Goal: Information Seeking & Learning: Learn about a topic

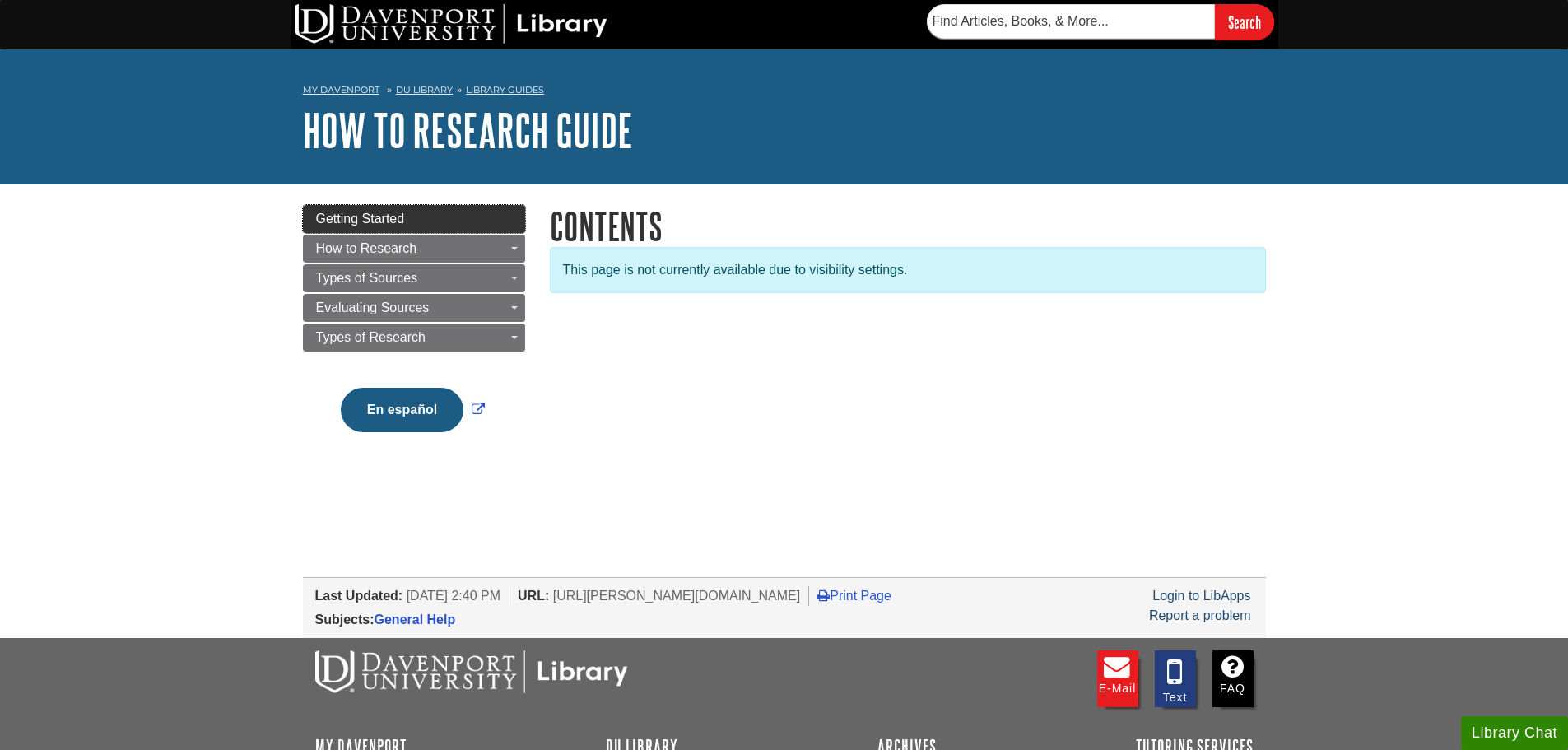
click at [474, 224] on link "Getting Started" at bounding box center [415, 219] width 223 height 28
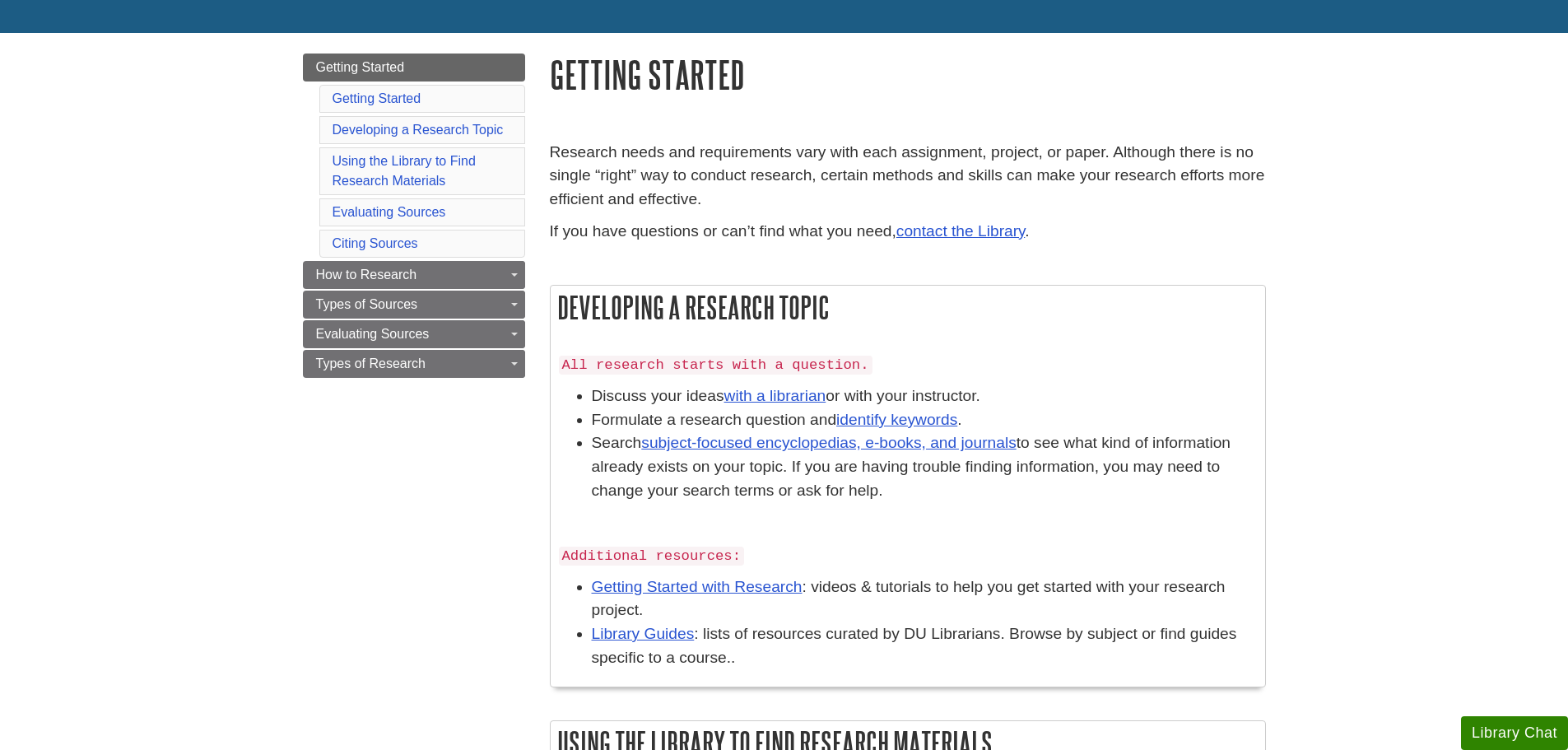
scroll to position [165, 0]
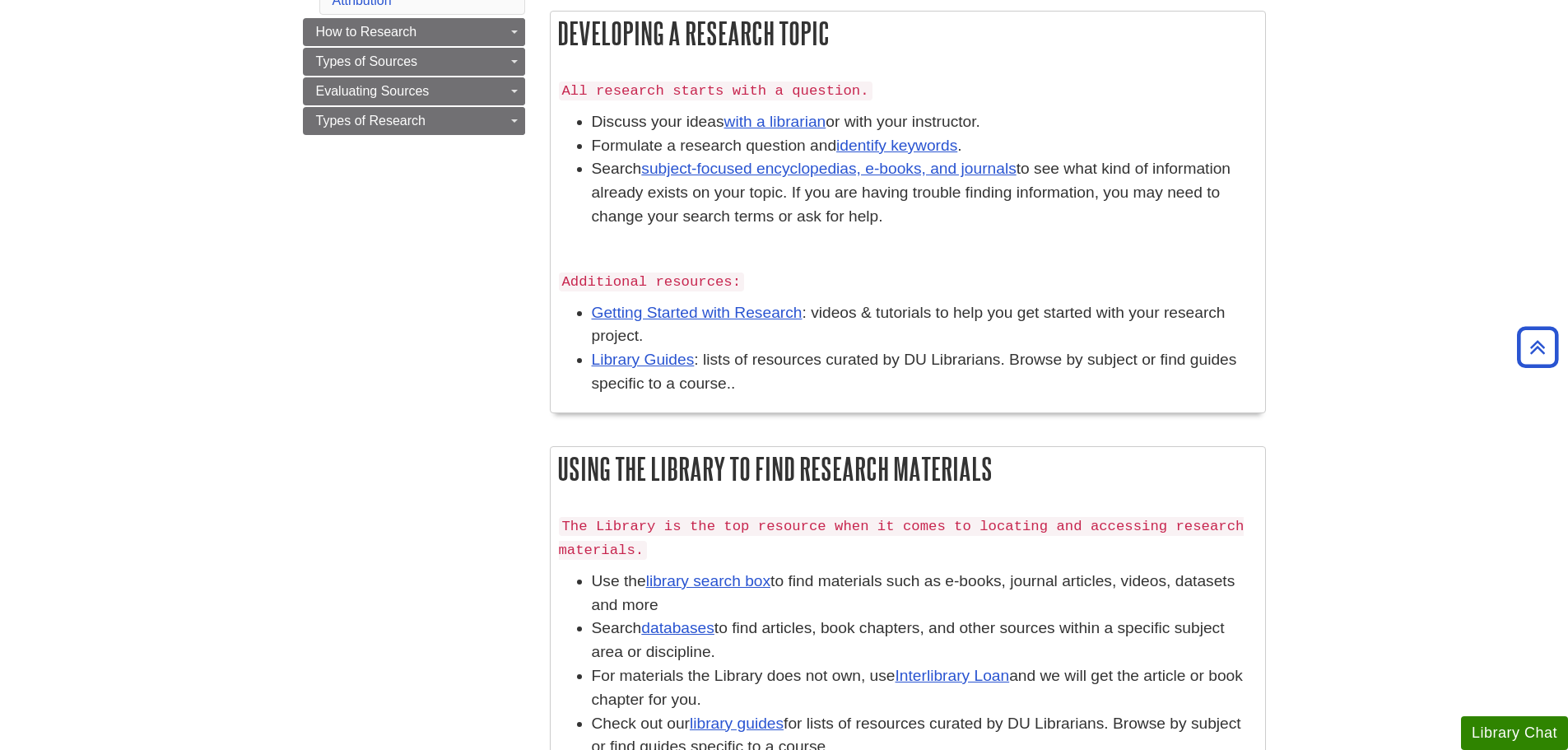
scroll to position [412, 0]
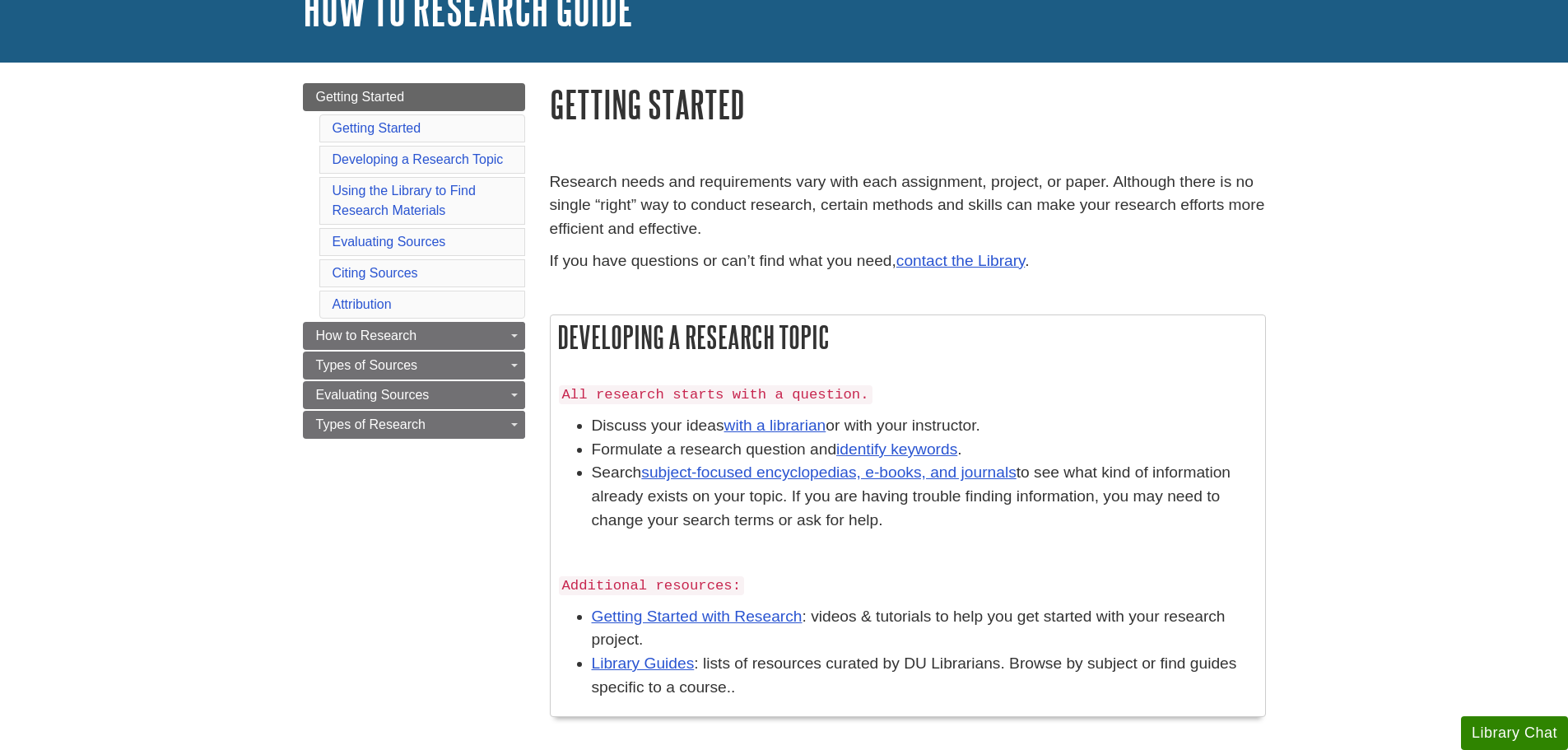
scroll to position [83, 0]
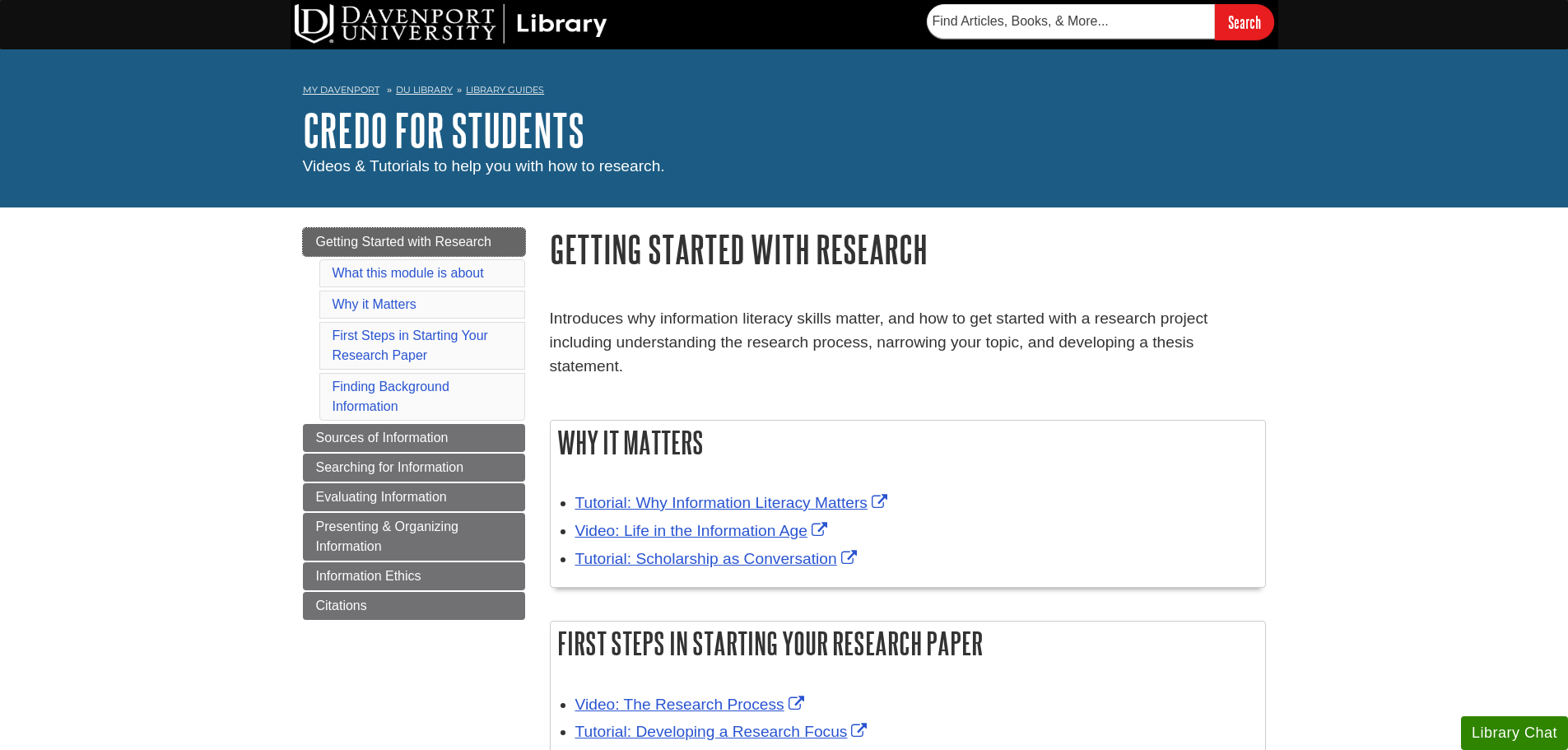
click at [404, 239] on span "Getting Started with Research" at bounding box center [404, 241] width 175 height 14
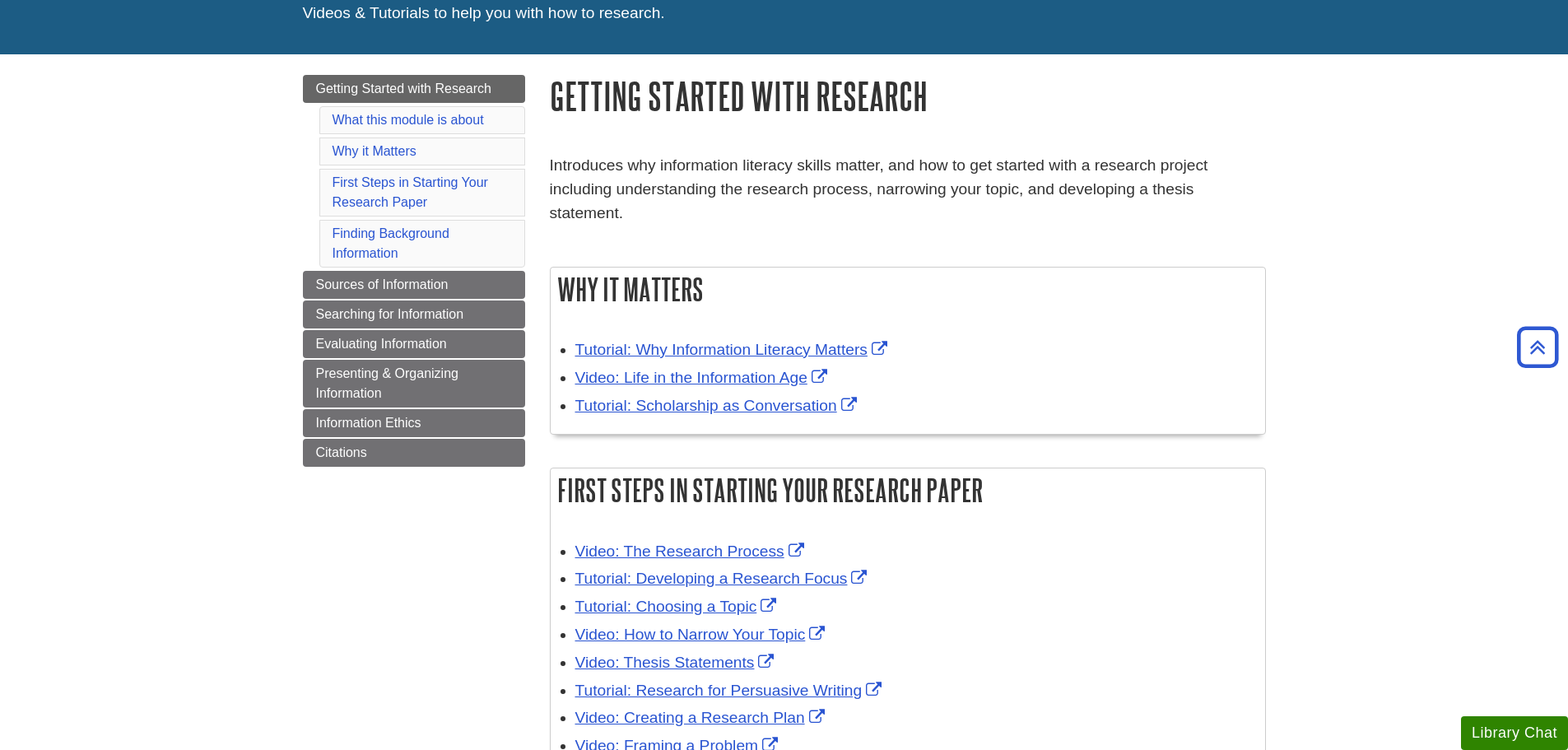
scroll to position [83, 0]
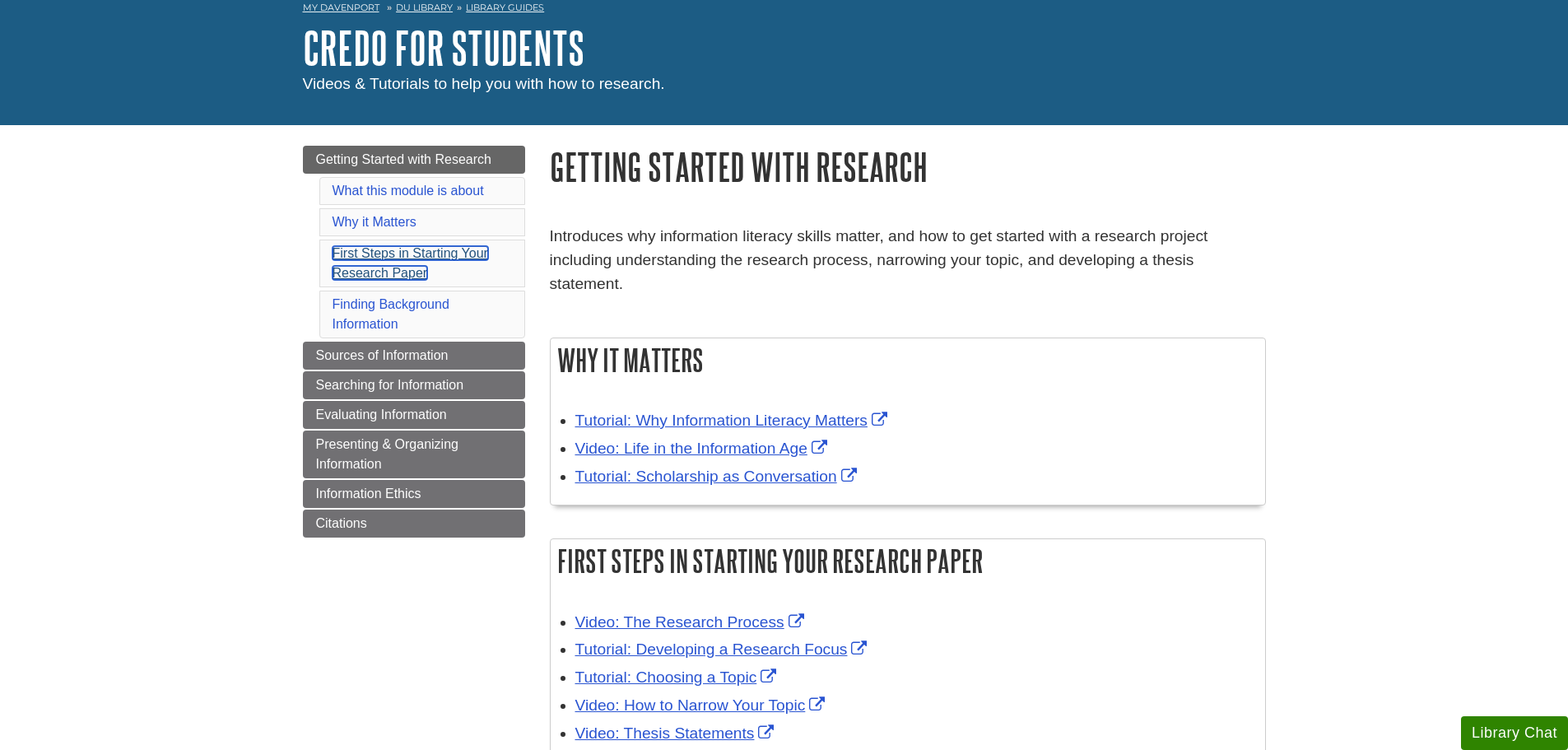
click at [339, 268] on link "First Steps in Starting Your Research Paper" at bounding box center [411, 263] width 156 height 34
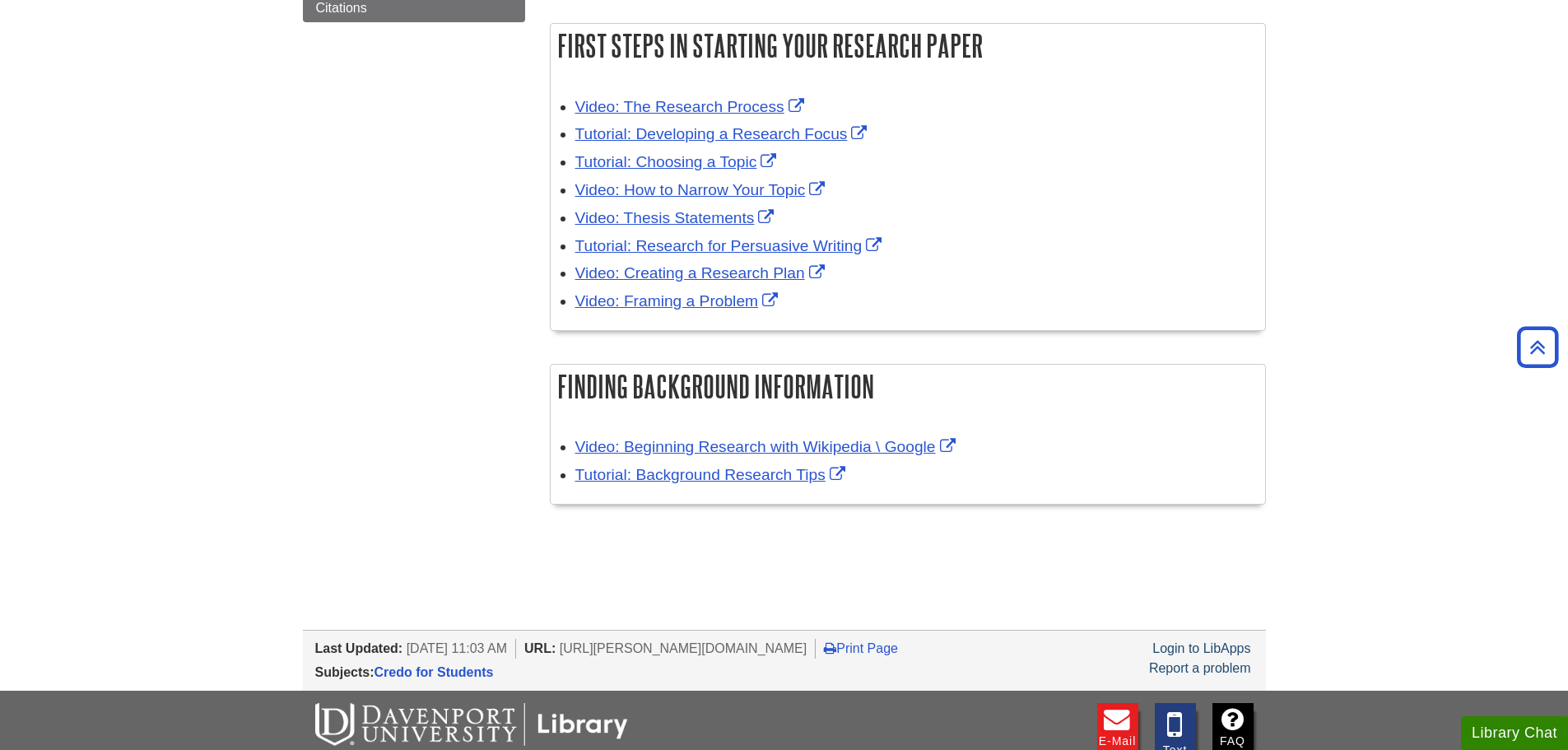
click at [1422, 201] on body "Skip to Main Content Search My Davenport DU Library Library Guides Credo for St…" at bounding box center [784, 189] width 1568 height 1576
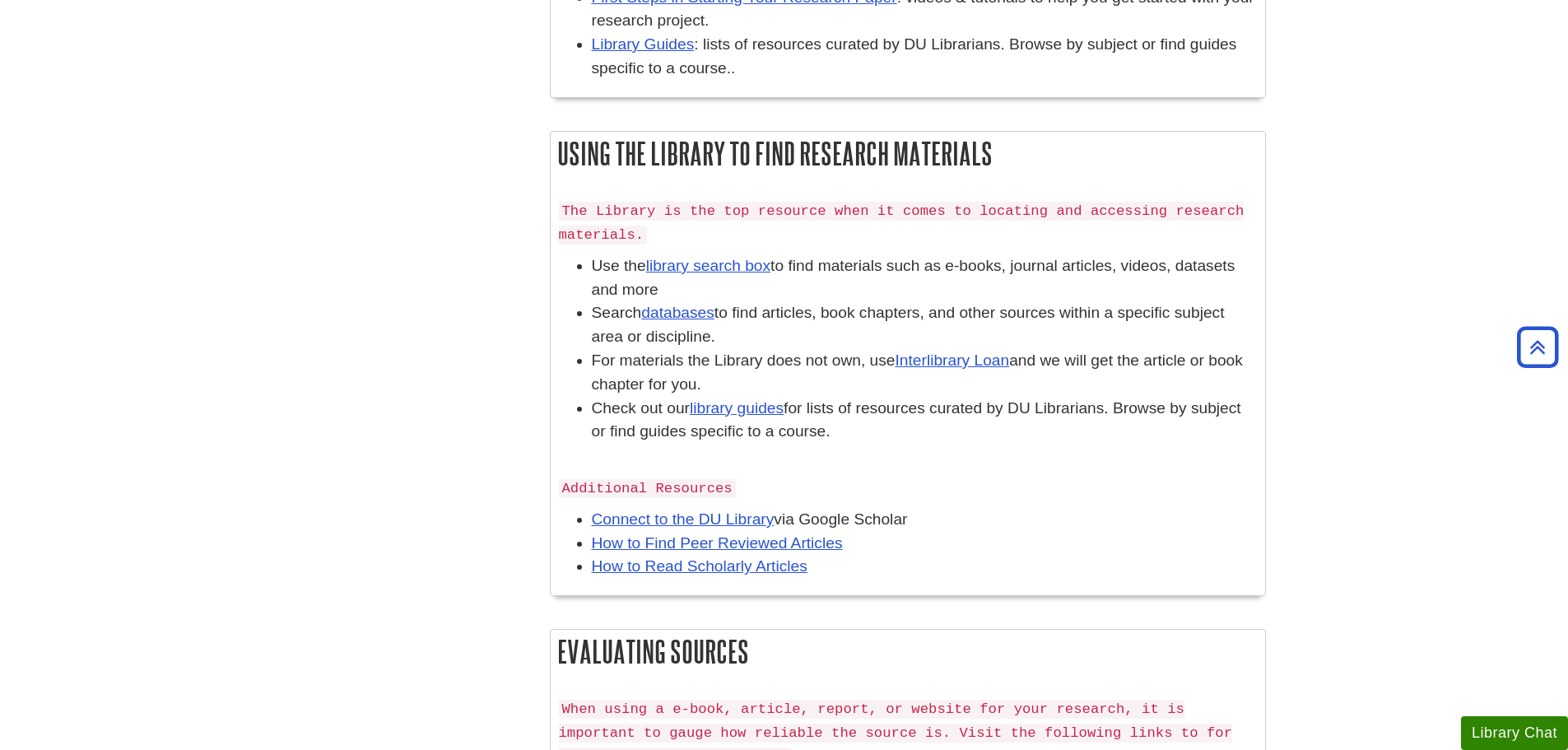
scroll to position [906, 0]
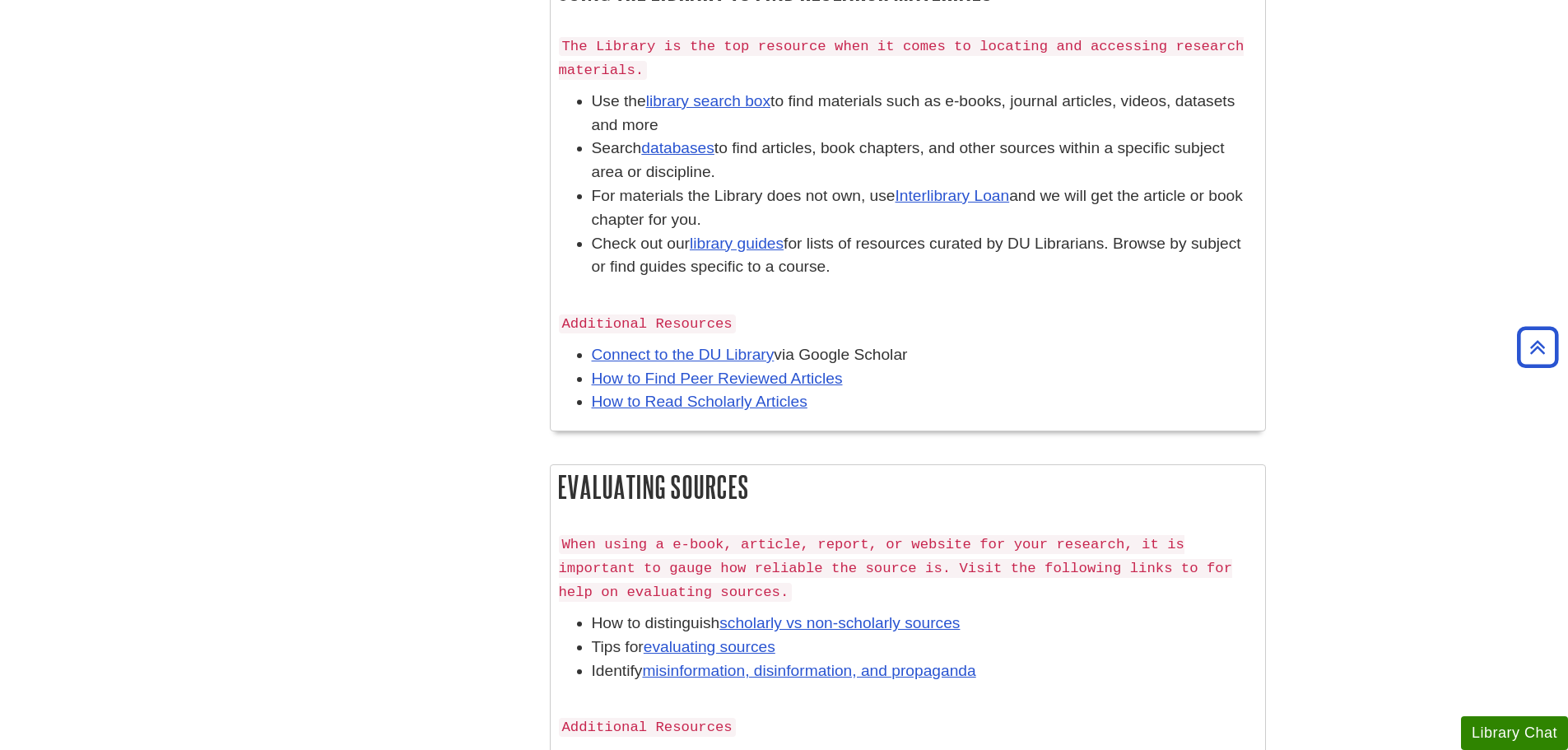
click at [950, 360] on li "Connect to the DU Library via Google Scholar" at bounding box center [924, 356] width 665 height 24
drag, startPoint x: 802, startPoint y: 354, endPoint x: 922, endPoint y: 350, distance: 120.1
click at [922, 350] on li "Connect to the DU Library via Google Scholar" at bounding box center [924, 356] width 665 height 24
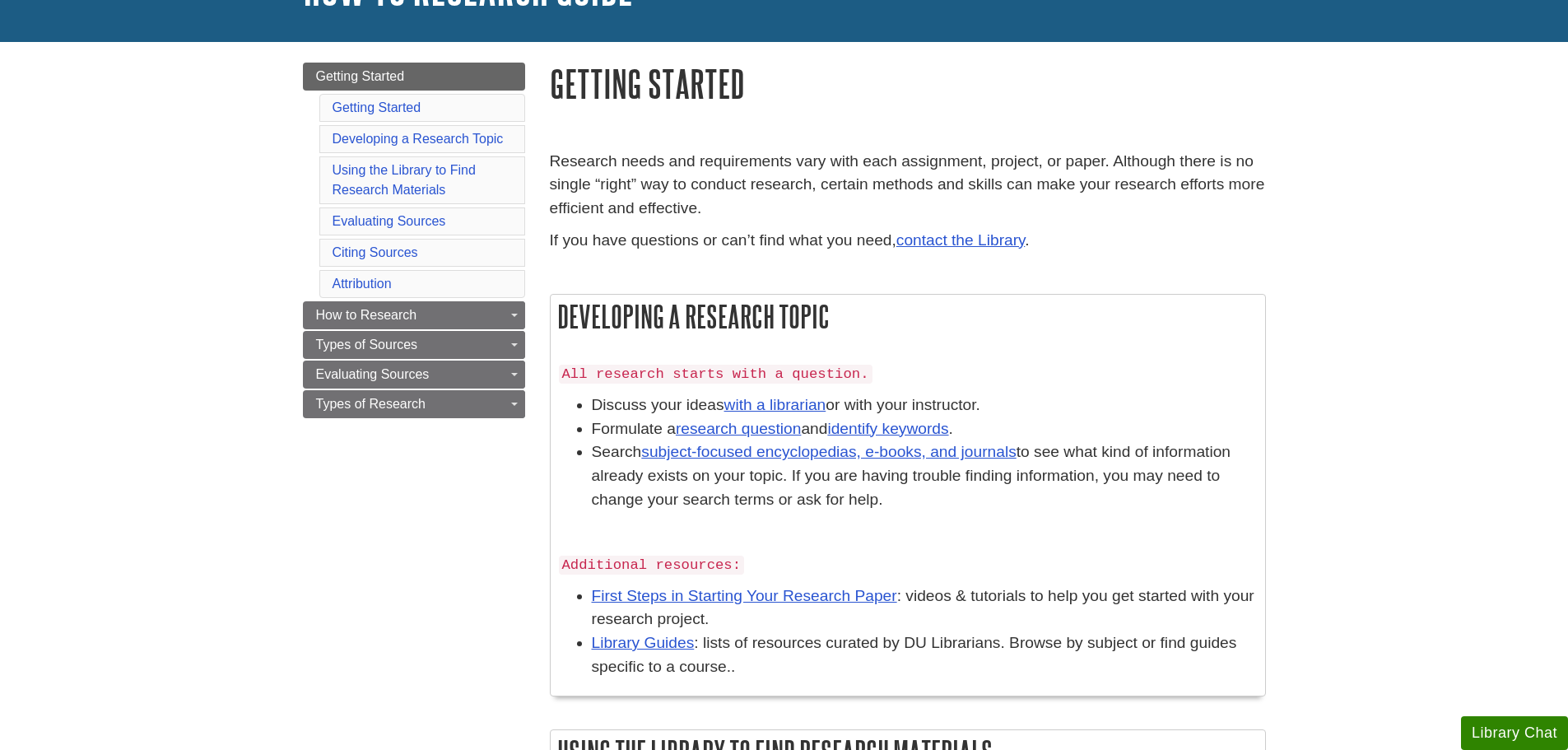
scroll to position [165, 0]
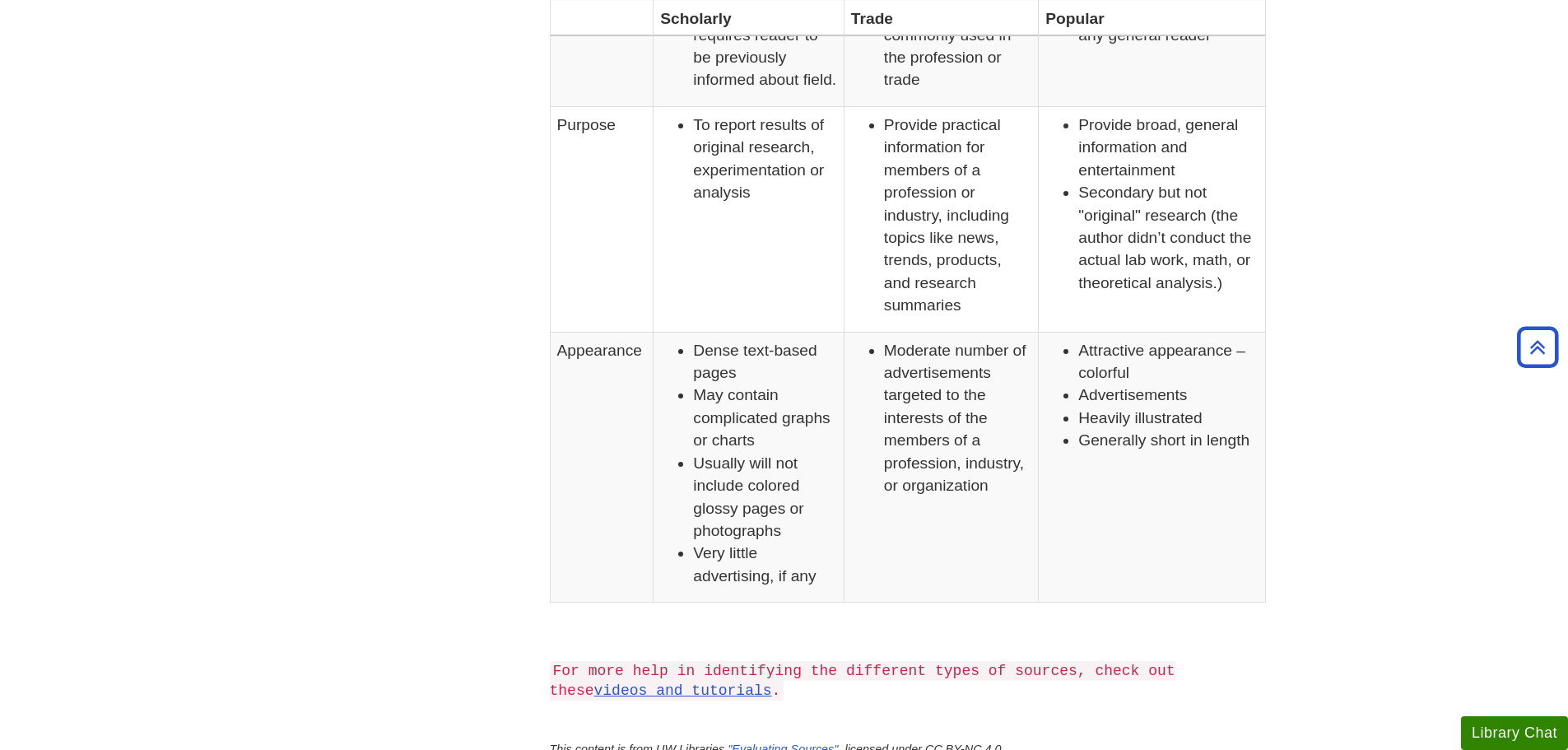
scroll to position [1153, 0]
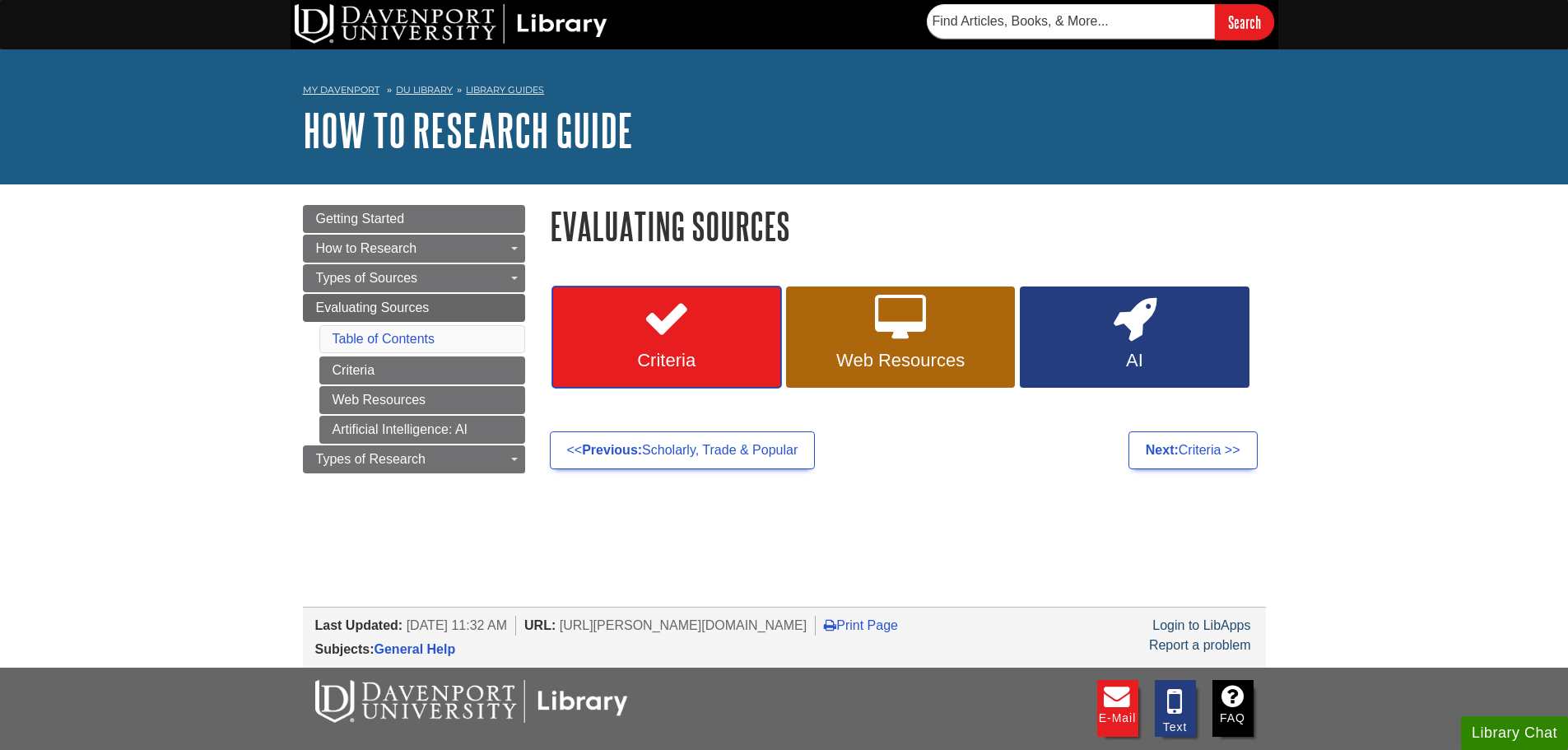
click at [706, 374] on link "Criteria" at bounding box center [667, 338] width 229 height 102
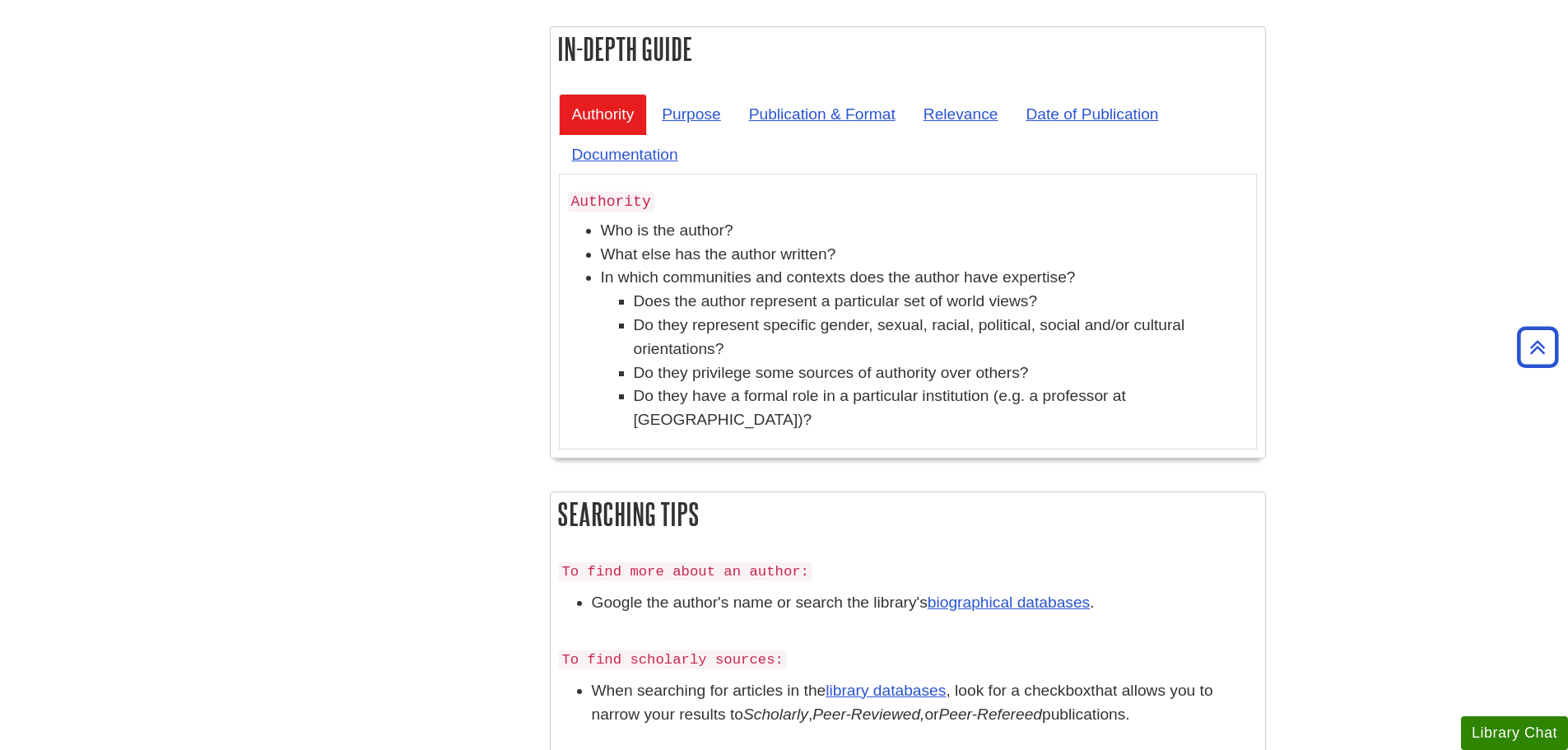
scroll to position [577, 0]
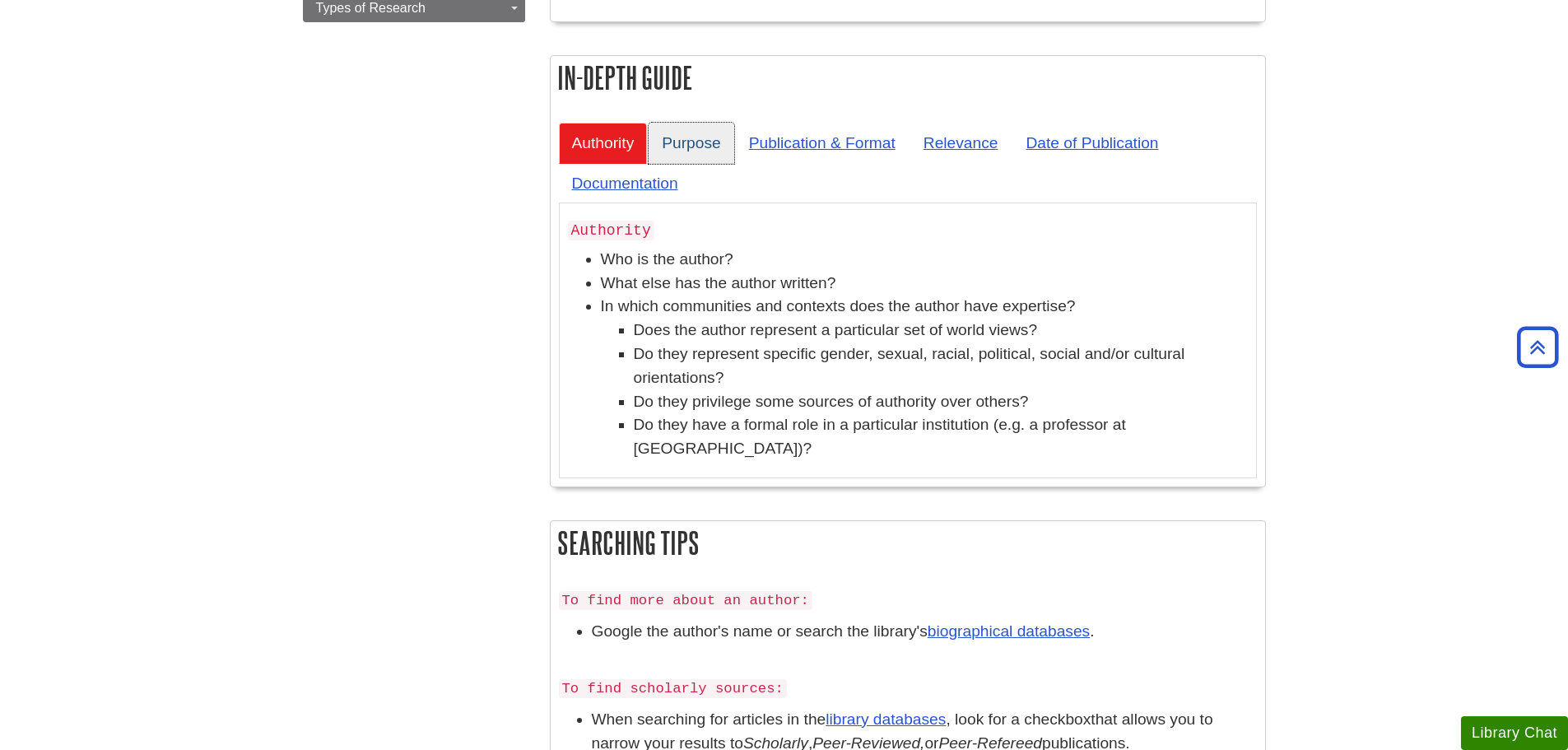
click at [708, 144] on link "Purpose" at bounding box center [691, 143] width 85 height 40
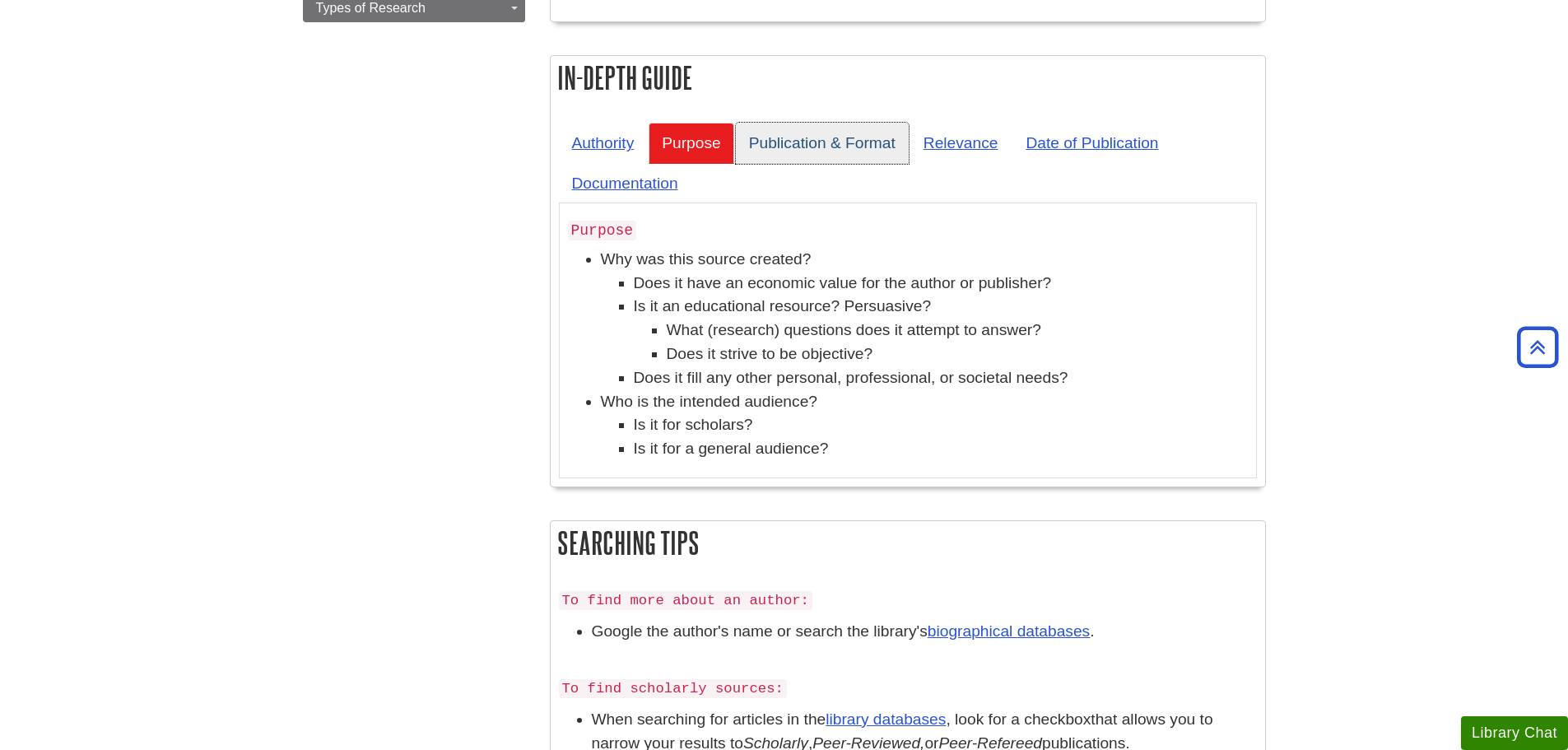
click at [790, 143] on link "Publication & Format" at bounding box center [822, 143] width 173 height 40
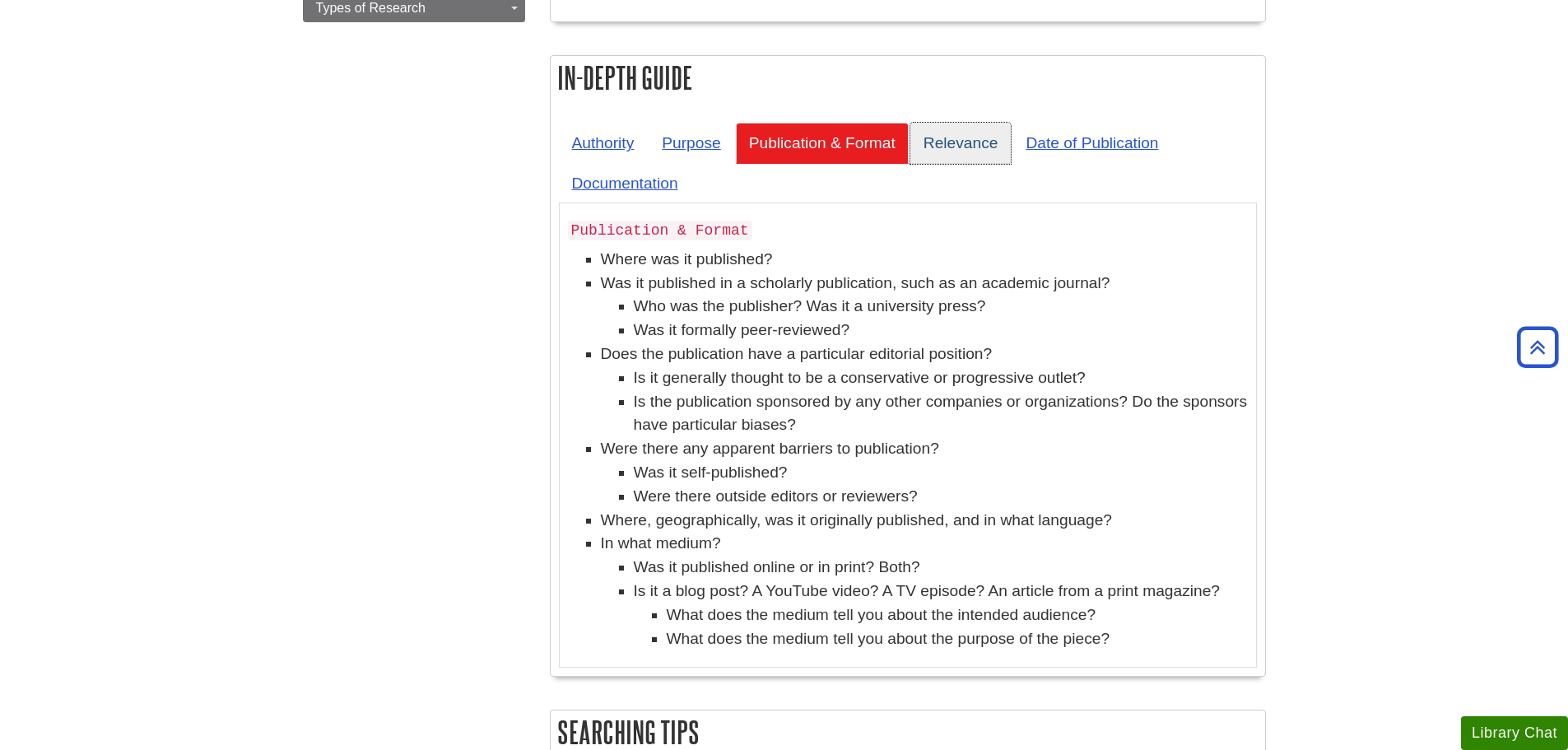
click at [967, 146] on link "Relevance" at bounding box center [960, 143] width 101 height 40
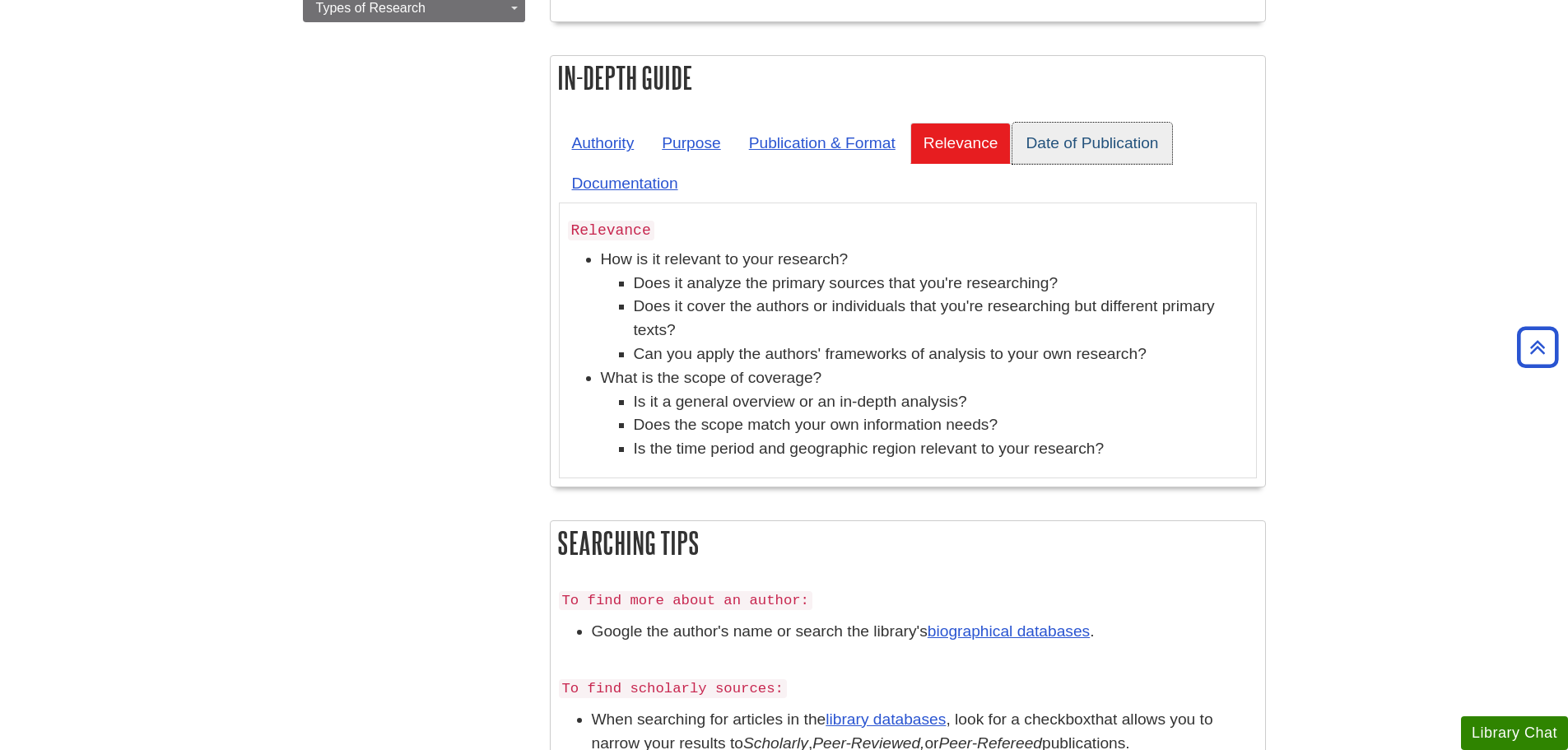
click at [1061, 145] on link "Date of Publication" at bounding box center [1091, 143] width 159 height 40
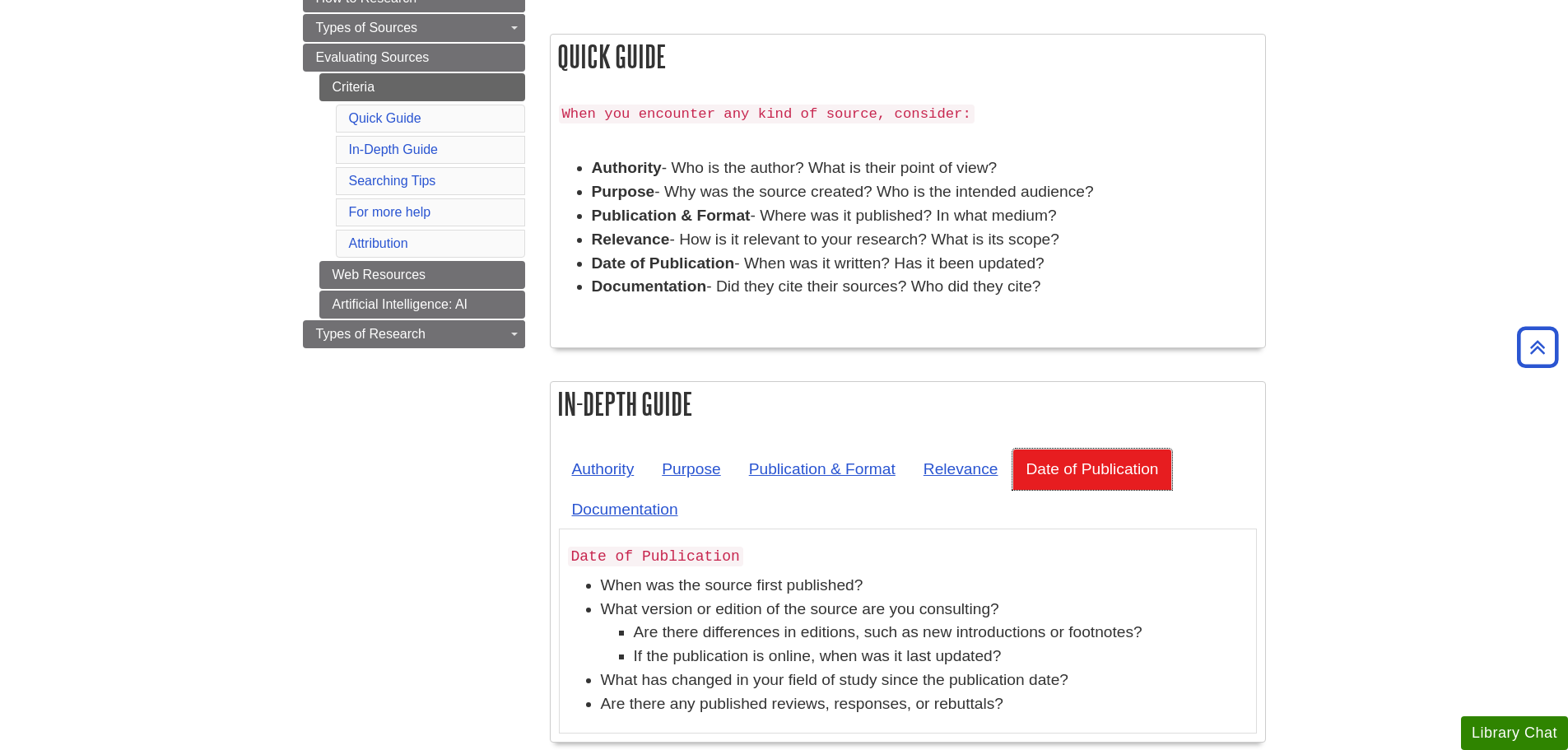
scroll to position [83, 0]
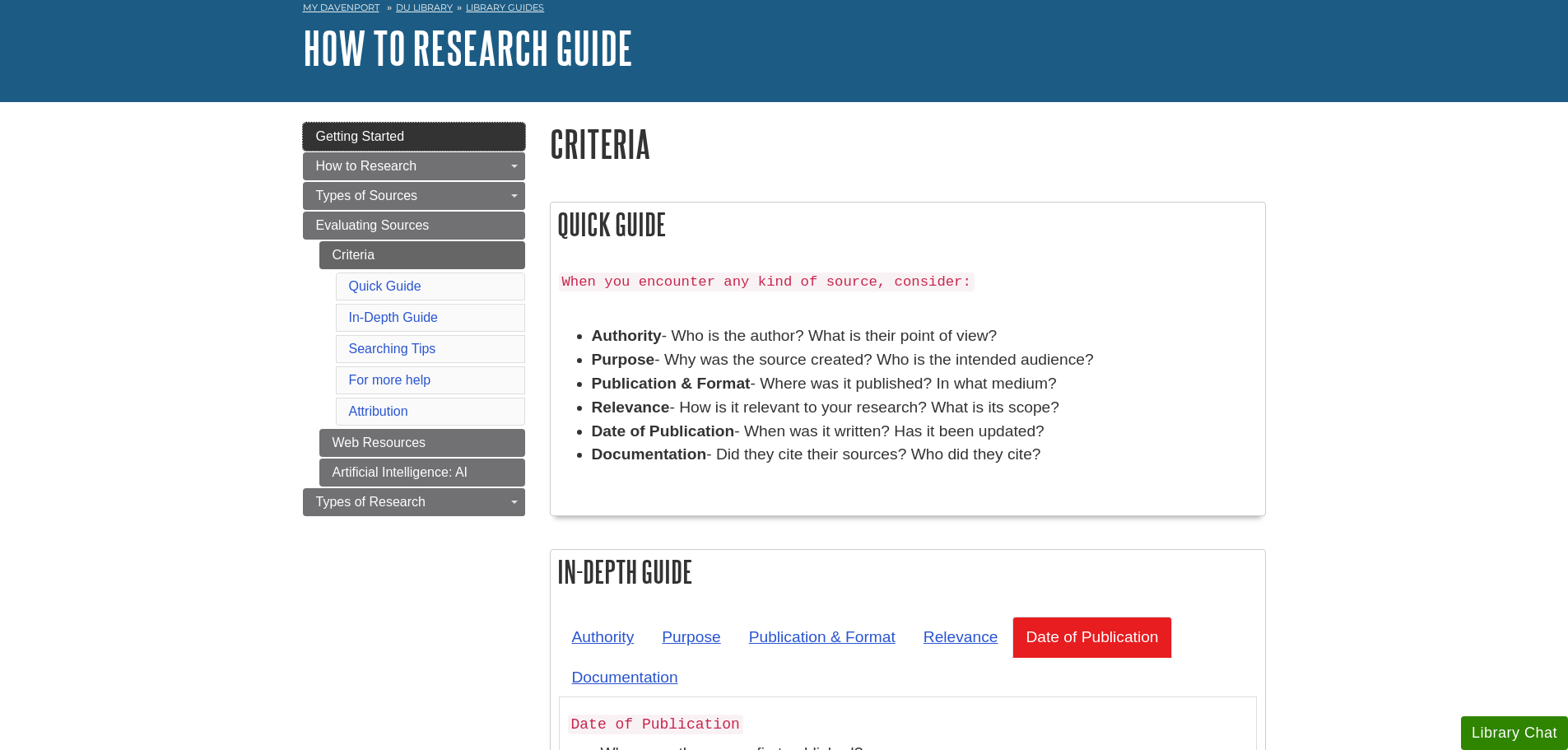
click at [459, 141] on link "Getting Started" at bounding box center [415, 137] width 223 height 28
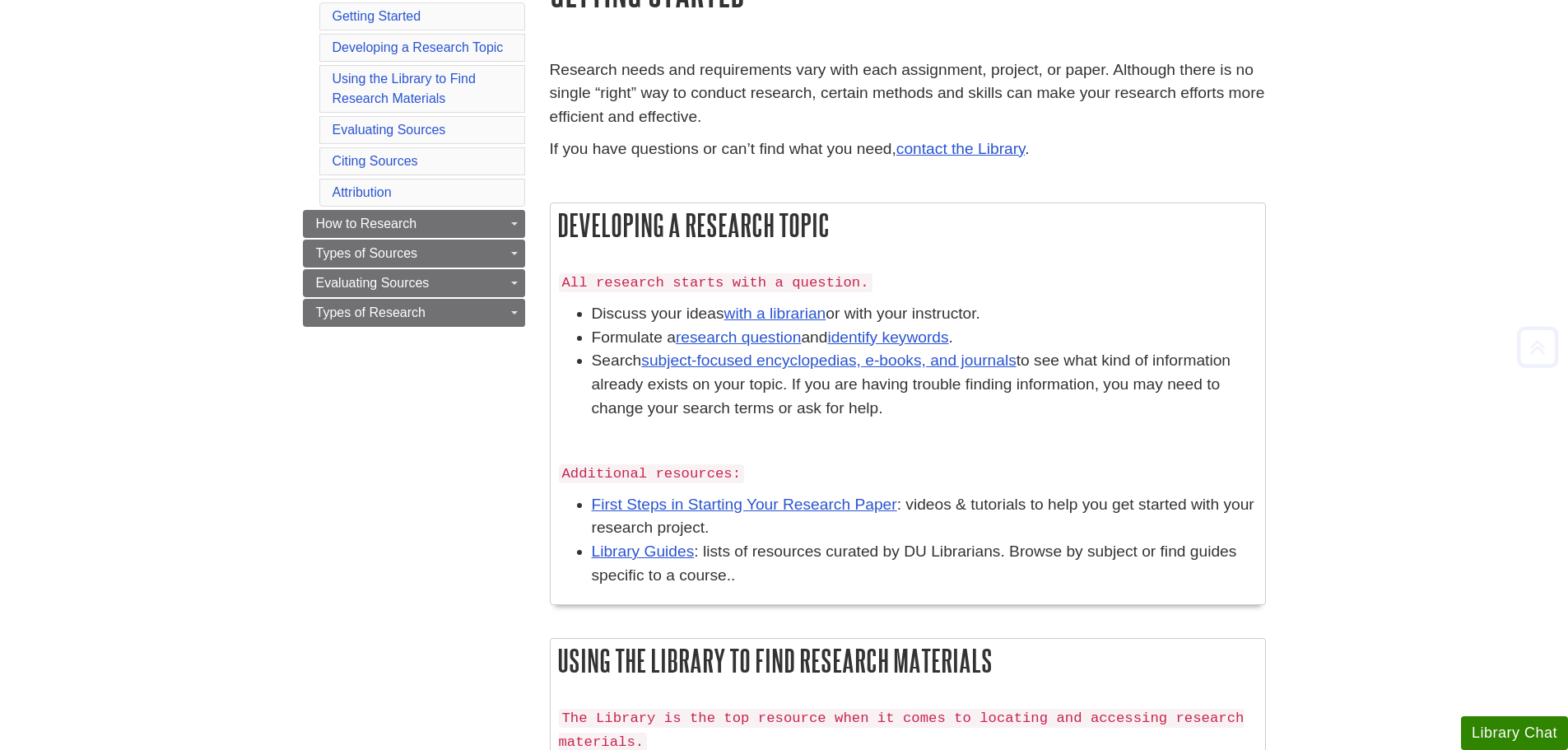
scroll to position [247, 0]
